Goal: Find specific page/section: Find specific page/section

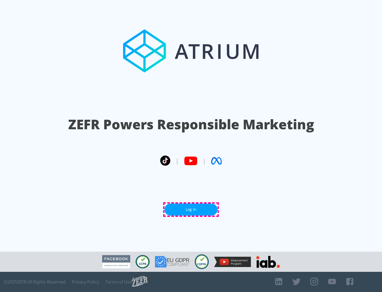
click at [191, 210] on link "Log In" at bounding box center [191, 210] width 53 height 12
